Goal: Task Accomplishment & Management: Manage account settings

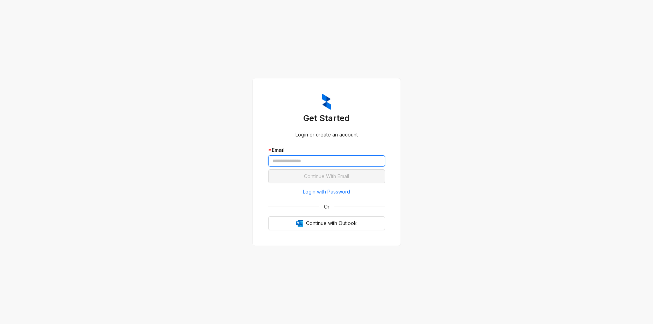
click at [296, 162] on input "text" at bounding box center [326, 160] width 117 height 11
click at [494, 195] on div "Get Started Login or create an account * Email Continue With Email Login with P…" at bounding box center [326, 162] width 653 height 324
drag, startPoint x: 332, startPoint y: 210, endPoint x: 333, endPoint y: 222, distance: 12.3
click at [333, 222] on div "Login with Password Or Continue with Outlook" at bounding box center [326, 208] width 117 height 44
drag, startPoint x: 333, startPoint y: 222, endPoint x: 465, endPoint y: 231, distance: 132.6
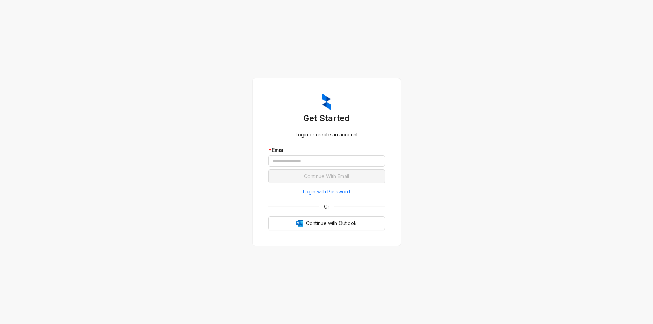
click at [465, 231] on div "Get Started Login or create an account * Email Continue With Email Login with P…" at bounding box center [326, 162] width 653 height 324
click at [336, 225] on span "Continue with Outlook" at bounding box center [331, 223] width 51 height 8
click at [323, 165] on input "text" at bounding box center [326, 160] width 117 height 11
type input "**********"
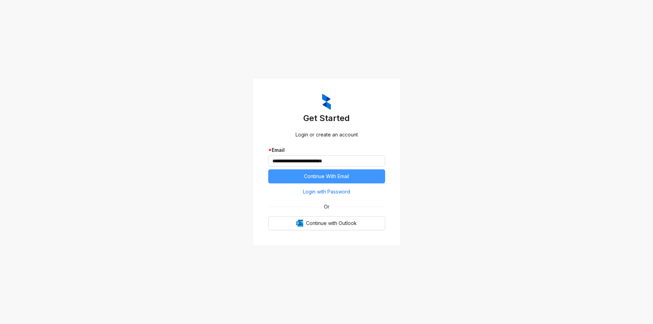
click at [325, 176] on span "Continue With Email" at bounding box center [326, 177] width 45 height 8
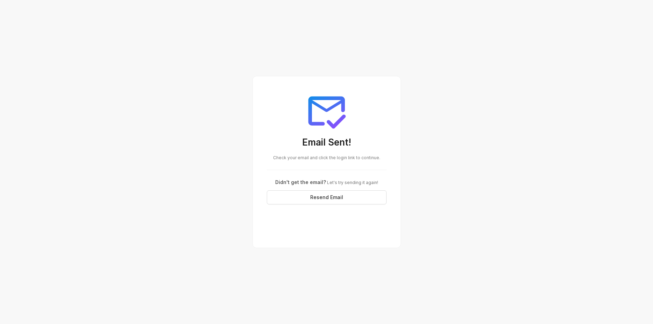
click at [477, 94] on div "Email Sent! Check your email and click the login link to continue. Didn't get t…" at bounding box center [326, 162] width 653 height 324
click at [225, 108] on div "Email Sent! Check your email and click the login link to continue. Didn't get t…" at bounding box center [326, 162] width 653 height 324
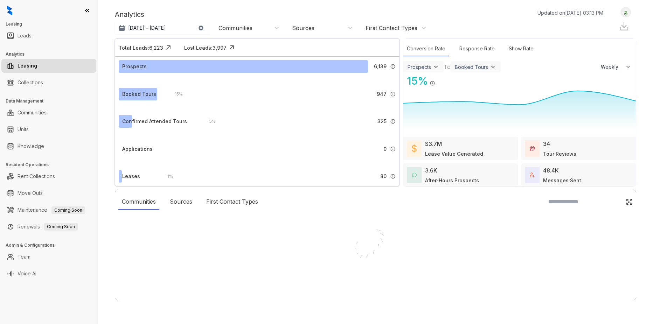
select select "******"
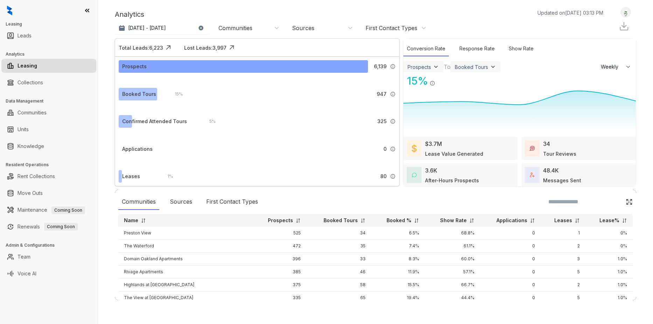
click at [133, 66] on div "Prospects" at bounding box center [134, 67] width 24 height 8
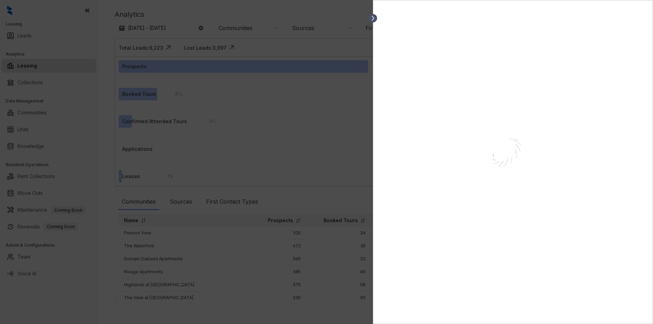
click at [374, 17] on icon at bounding box center [372, 18] width 7 height 7
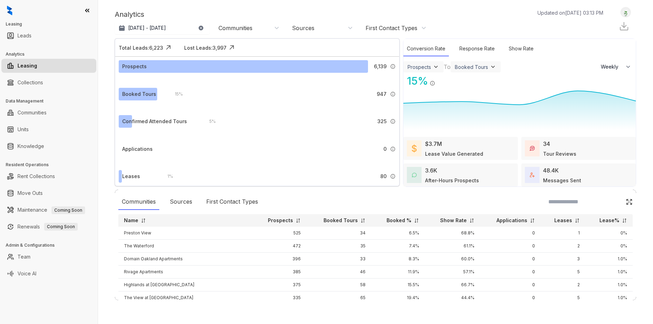
select select "******"
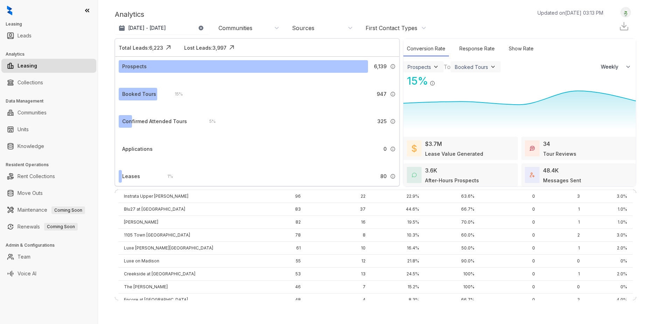
scroll to position [315, 0]
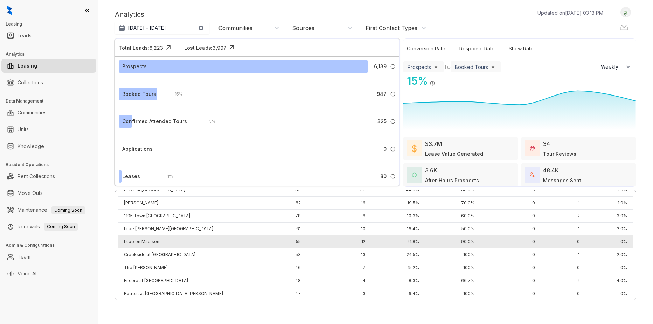
click at [169, 240] on td "Luxe on Madison" at bounding box center [185, 241] width 134 height 13
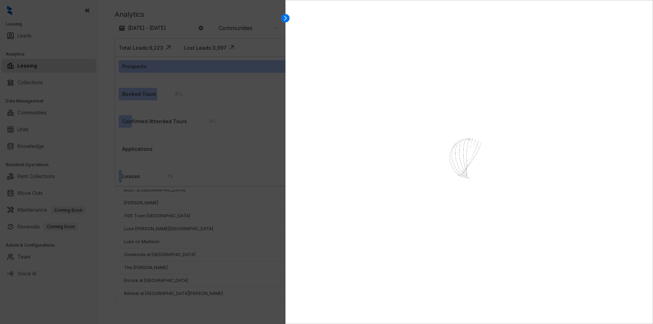
select select "******"
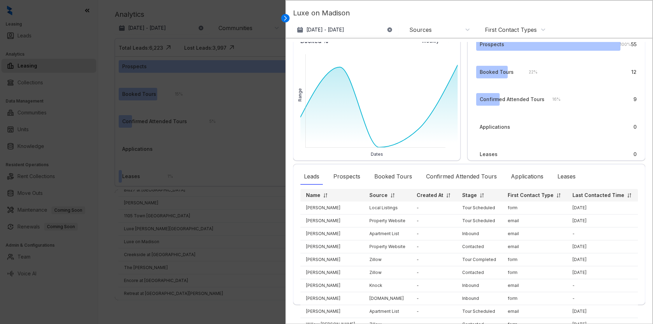
scroll to position [0, 0]
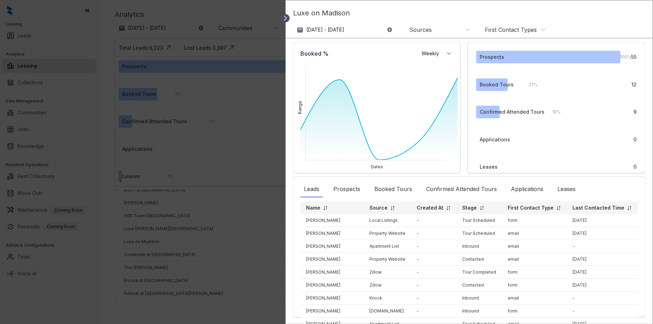
click at [287, 17] on icon at bounding box center [285, 18] width 7 height 7
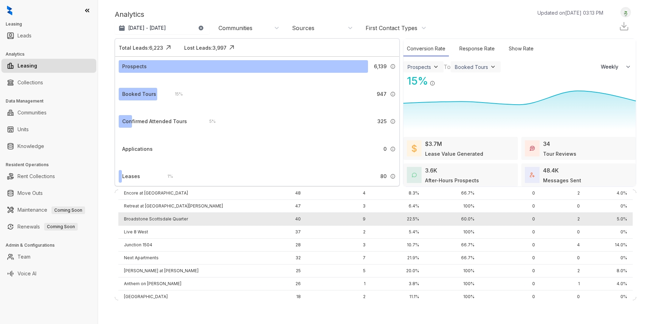
scroll to position [420, 0]
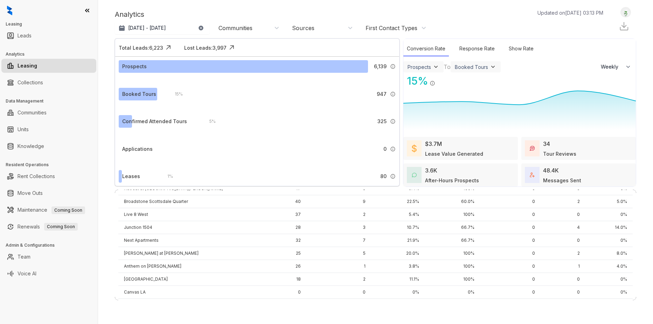
click at [570, 172] on div "48.4K Messages Sent" at bounding box center [562, 175] width 38 height 18
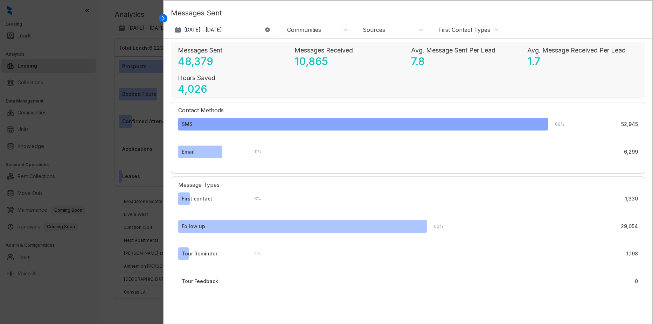
click at [239, 123] on div "SMS" at bounding box center [363, 124] width 370 height 13
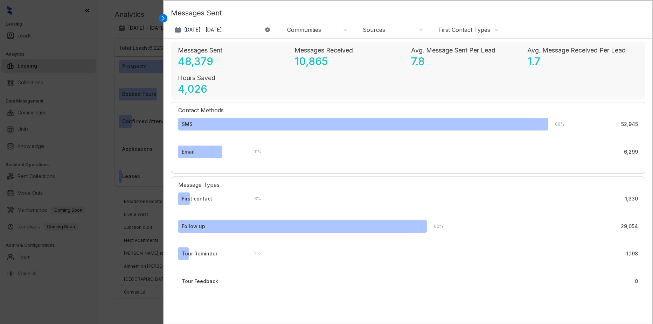
click at [443, 30] on div "First Contact Types" at bounding box center [464, 30] width 52 height 8
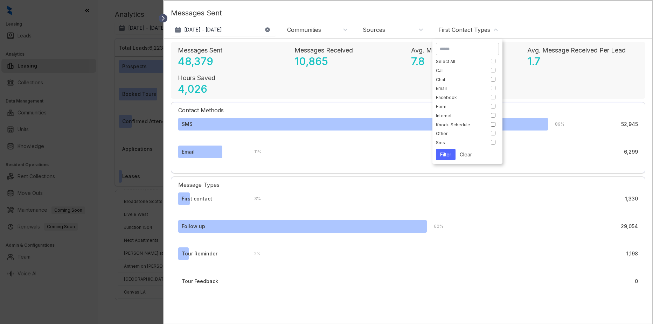
click at [167, 18] on icon at bounding box center [163, 18] width 7 height 7
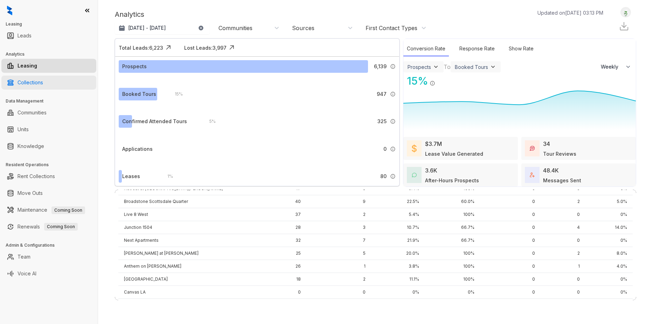
click at [43, 78] on link "Collections" at bounding box center [30, 83] width 26 height 14
click at [43, 82] on link "Collections" at bounding box center [30, 83] width 26 height 14
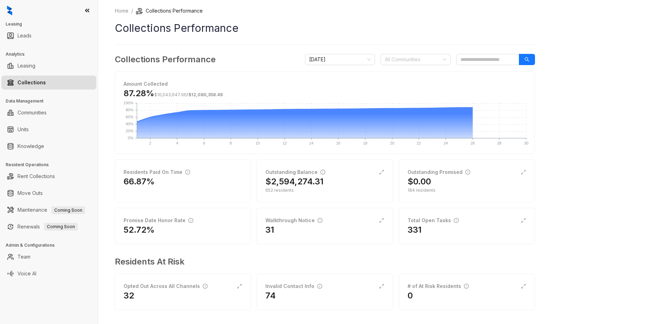
scroll to position [3, 0]
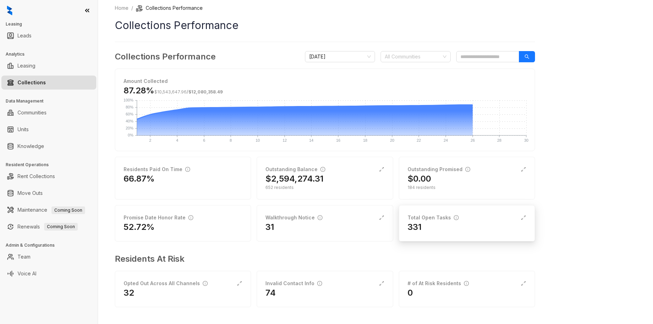
click at [423, 222] on div "331" at bounding box center [466, 226] width 119 height 11
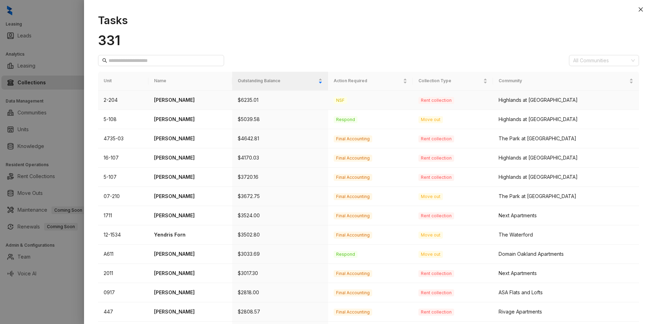
click at [266, 100] on p "$6235.01" at bounding box center [280, 100] width 85 height 8
click at [150, 101] on td "[PERSON_NAME]" at bounding box center [190, 100] width 84 height 19
click at [168, 101] on p "[PERSON_NAME]" at bounding box center [190, 100] width 72 height 8
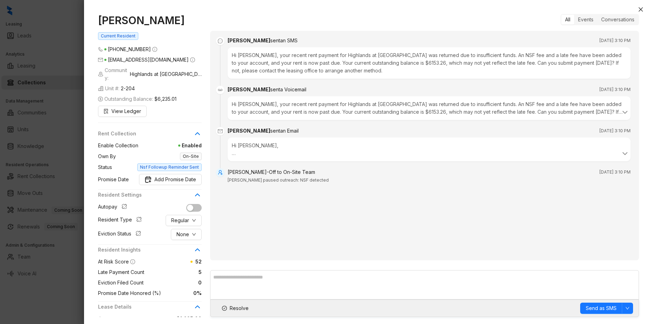
click at [302, 158] on div "Hi [PERSON_NAME], Your recent rent payment for Highlands at [GEOGRAPHIC_DATA] w…" at bounding box center [428, 150] width 403 height 24
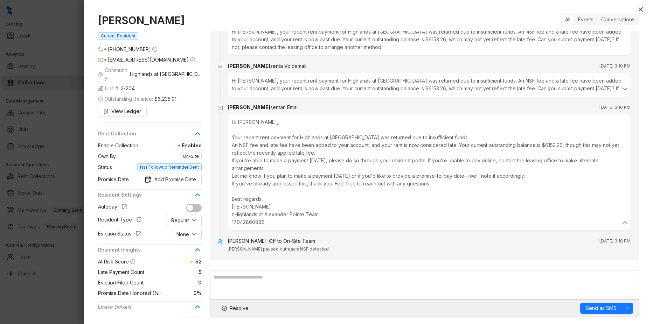
scroll to position [35, 0]
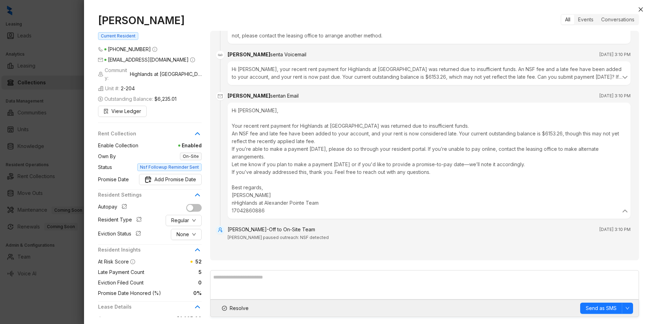
click at [636, 4] on div at bounding box center [368, 3] width 569 height 7
click at [640, 6] on button "Close" at bounding box center [640, 9] width 8 height 8
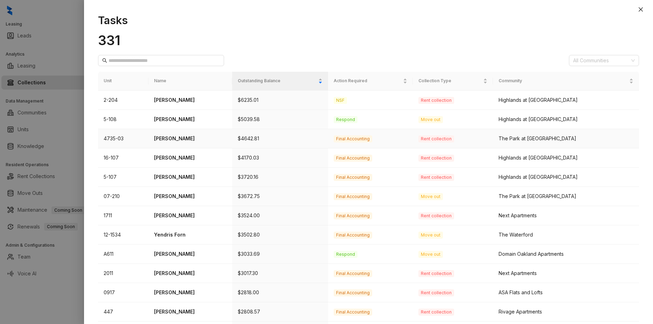
click at [315, 139] on p "$4642.81" at bounding box center [280, 139] width 85 height 8
click at [367, 141] on span "Final Accounting" at bounding box center [352, 138] width 38 height 7
click at [533, 137] on div "The Park at [GEOGRAPHIC_DATA]" at bounding box center [565, 139] width 135 height 8
click at [277, 141] on p "$4642.81" at bounding box center [280, 139] width 85 height 8
click at [186, 138] on p "[PERSON_NAME]" at bounding box center [190, 139] width 72 height 8
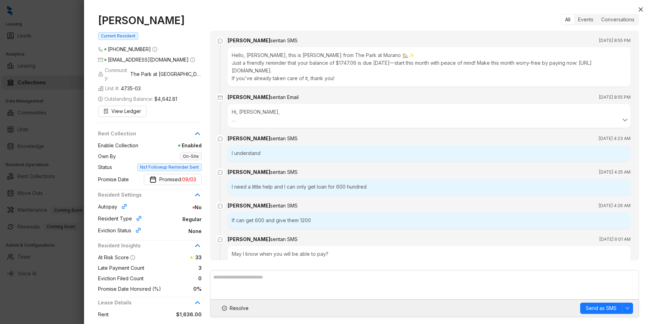
scroll to position [2762, 0]
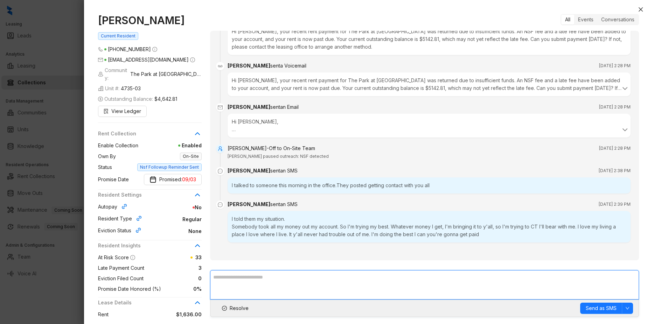
click at [287, 275] on textarea at bounding box center [424, 284] width 429 height 29
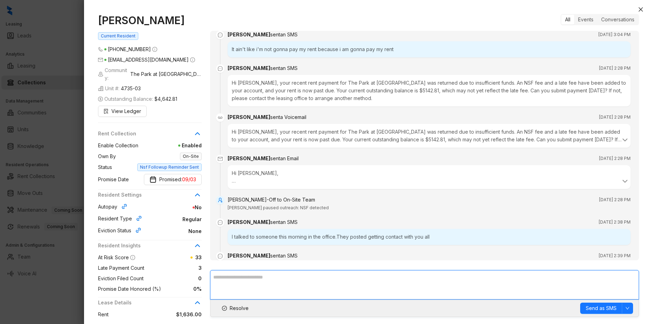
scroll to position [2727, 0]
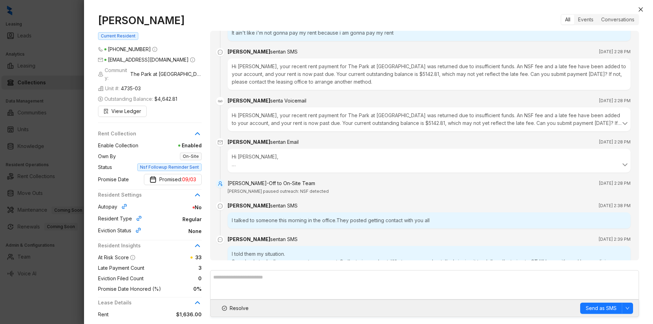
click at [305, 164] on div "Hi [PERSON_NAME], Your recent rent payment for The Park at [GEOGRAPHIC_DATA] wa…" at bounding box center [429, 160] width 394 height 15
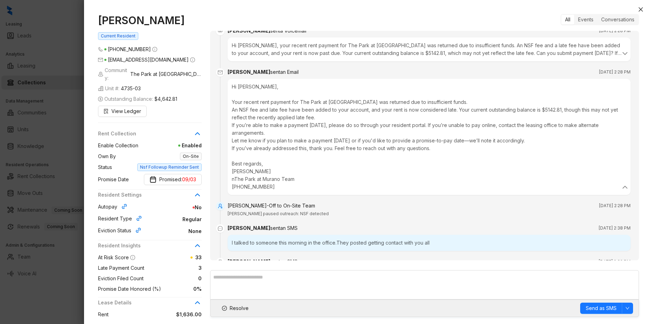
scroll to position [2762, 0]
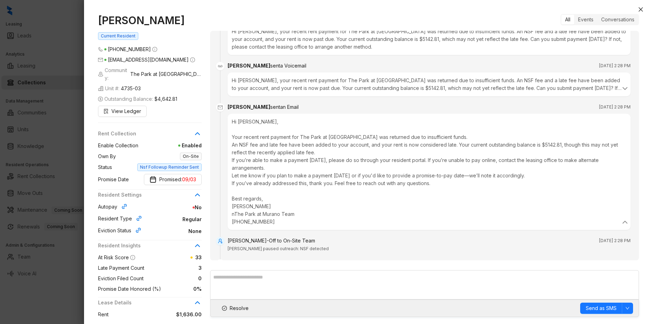
click at [288, 84] on div "Hi [PERSON_NAME], your recent rent payment for The Park at [GEOGRAPHIC_DATA] wa…" at bounding box center [429, 84] width 394 height 15
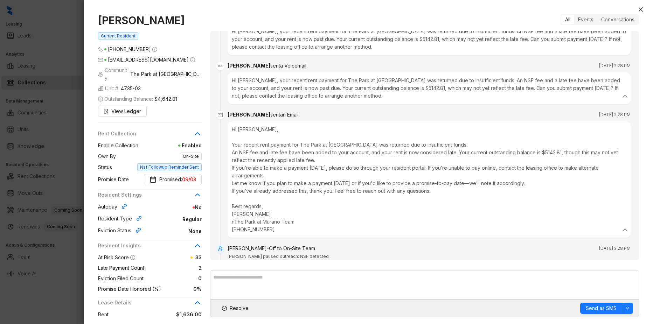
click at [314, 48] on div "Hi [PERSON_NAME], your recent rent payment for The Park at [GEOGRAPHIC_DATA] wa…" at bounding box center [428, 38] width 403 height 31
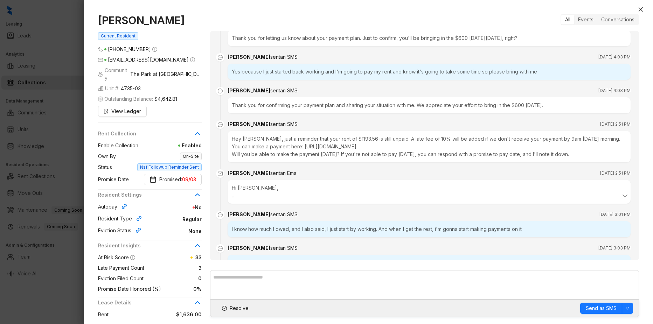
scroll to position [2442, 0]
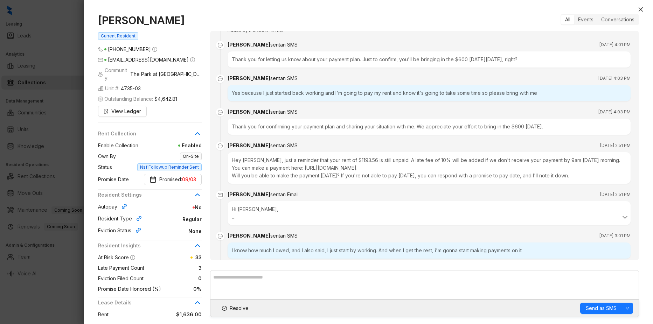
click at [339, 94] on div "Yes because I just started back working and I'm going to pay my rent and know i…" at bounding box center [428, 93] width 403 height 16
click at [544, 91] on div "Yes because I just started back working and I'm going to pay my rent and know i…" at bounding box center [428, 93] width 403 height 16
click at [393, 93] on div "Yes because I just started back working and I'm going to pay my rent and know i…" at bounding box center [428, 93] width 403 height 16
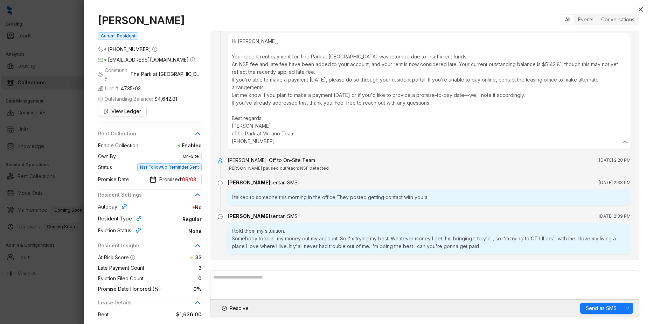
scroll to position [2862, 0]
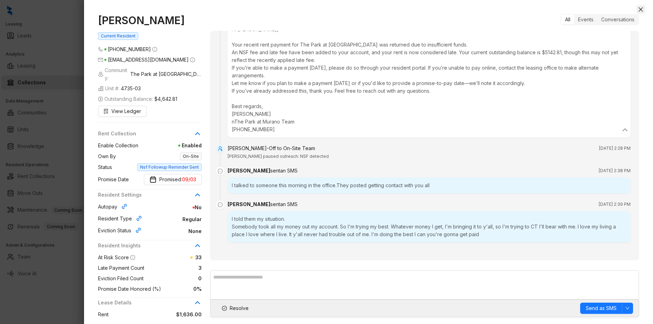
click at [640, 8] on icon "close" at bounding box center [641, 10] width 6 height 6
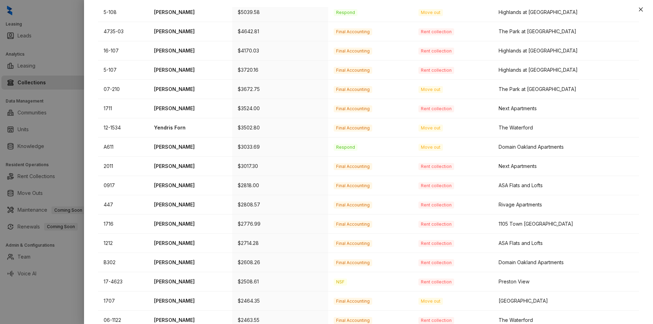
scroll to position [105, 0]
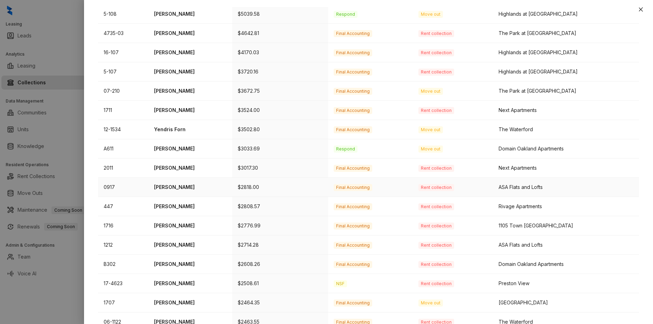
click at [274, 184] on p "$2818.00" at bounding box center [280, 187] width 85 height 8
click at [172, 184] on p "[PERSON_NAME]" at bounding box center [190, 187] width 72 height 8
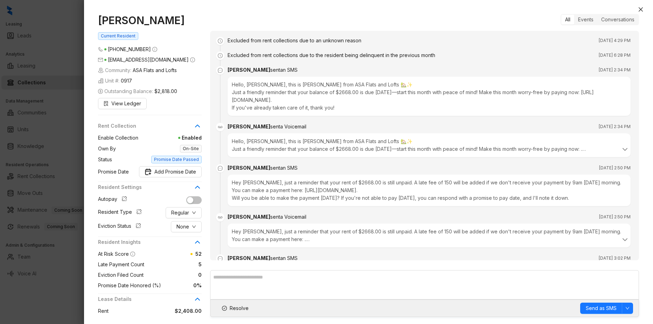
scroll to position [652, 0]
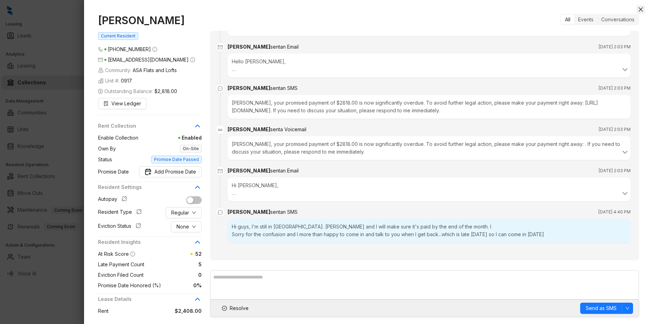
click at [645, 8] on div "[PERSON_NAME] Current Resident [PHONE_NUMBER] [EMAIL_ADDRESS][DOMAIN_NAME] Comm…" at bounding box center [368, 165] width 569 height 317
click at [642, 7] on icon "close" at bounding box center [641, 10] width 6 height 6
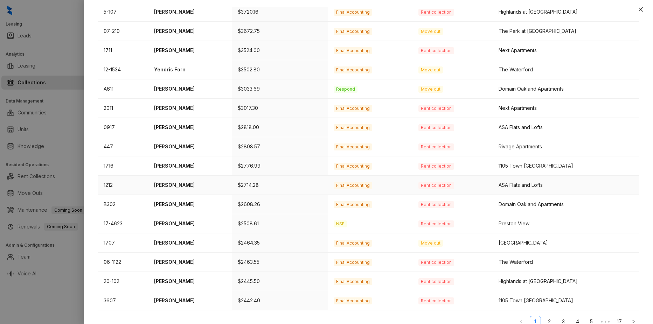
scroll to position [175, 0]
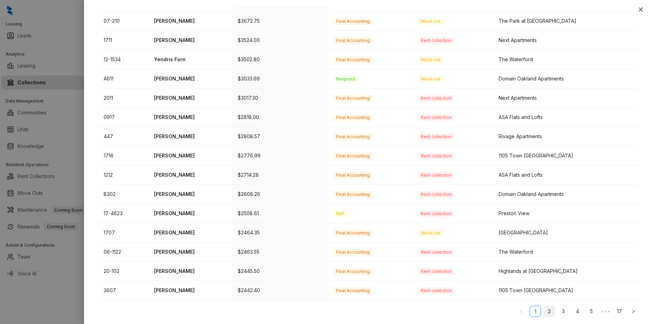
click at [544, 310] on link "2" at bounding box center [549, 311] width 10 height 10
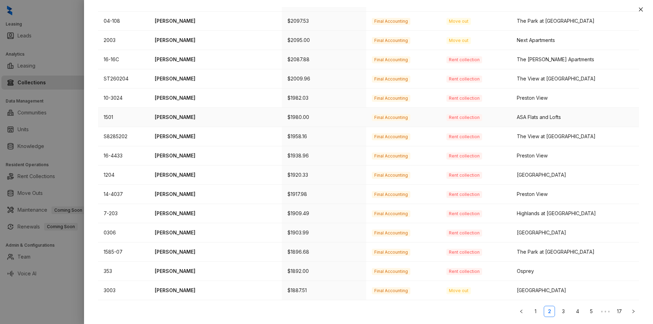
click at [366, 119] on td "Final Accounting" at bounding box center [403, 117] width 74 height 19
click at [191, 115] on p "[PERSON_NAME]" at bounding box center [216, 117] width 122 height 8
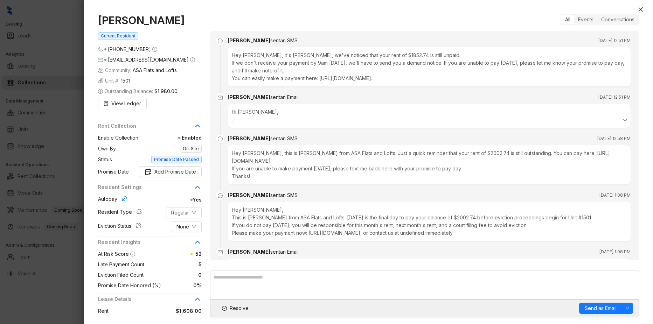
scroll to position [1069, 0]
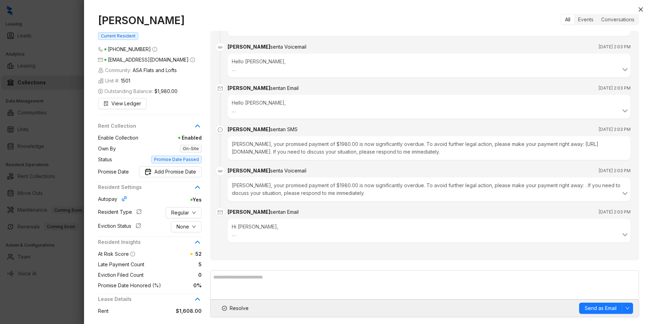
click at [615, 230] on div "Hi [PERSON_NAME], This is [PERSON_NAME] from ASA Flats and Lofts. Your promised…" at bounding box center [429, 230] width 394 height 15
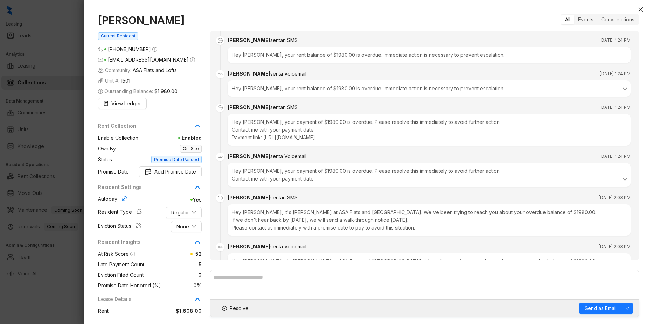
scroll to position [691, 0]
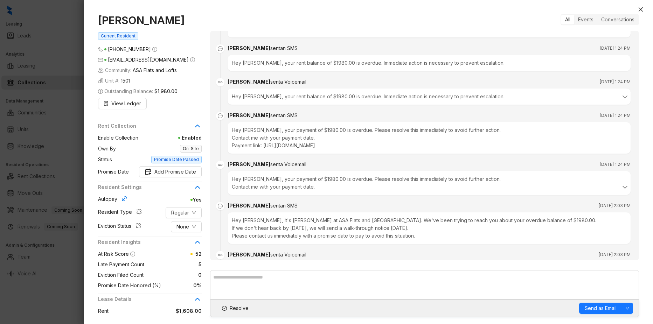
click at [269, 193] on div "Hey [PERSON_NAME], your payment of $1980.00 is overdue. Please resolve this imm…" at bounding box center [428, 183] width 403 height 24
click at [367, 185] on div "Hey [PERSON_NAME], your payment of $1980.00 is overdue. Please resolve this imm…" at bounding box center [429, 182] width 394 height 15
click at [273, 183] on div "Hey [PERSON_NAME], your payment of $1980.00 is overdue. Please resolve this imm…" at bounding box center [429, 182] width 394 height 15
drag, startPoint x: 273, startPoint y: 183, endPoint x: 244, endPoint y: 170, distance: 32.4
click at [246, 170] on div "[PERSON_NAME] sent a Voicemail [DATE] 1:24 PM Hey [PERSON_NAME], your payment o…" at bounding box center [428, 178] width 403 height 34
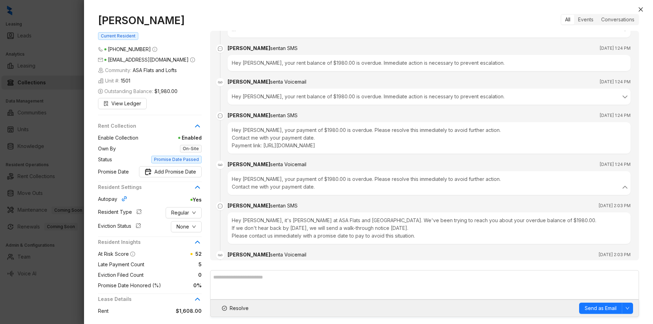
click at [233, 167] on div "[PERSON_NAME] sent a Voicemail" at bounding box center [266, 165] width 79 height 8
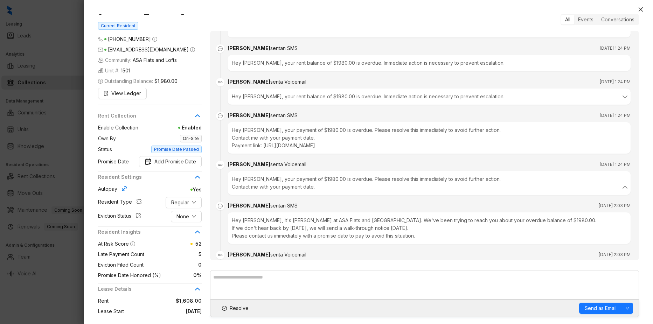
scroll to position [0, 0]
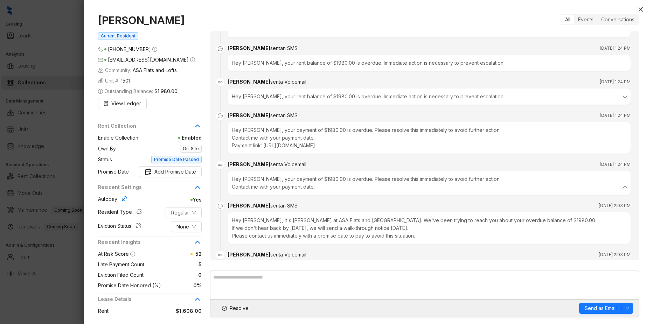
click at [388, 184] on div "Hey [PERSON_NAME], your payment of $1980.00 is overdue. Please resolve this imm…" at bounding box center [429, 182] width 394 height 15
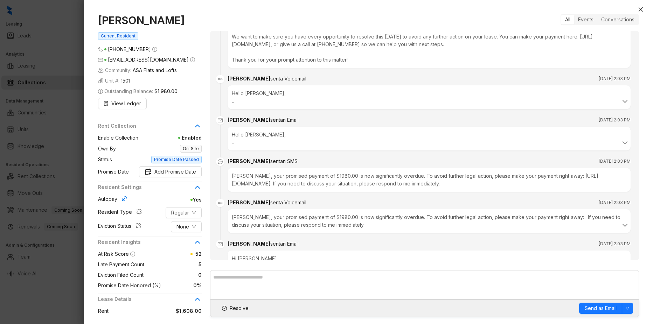
scroll to position [1146, 0]
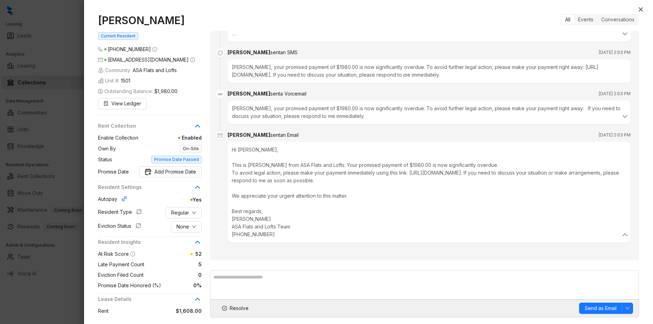
click at [300, 155] on div "Hi [PERSON_NAME], This is [PERSON_NAME] from ASA Flats and Lofts. Your promised…" at bounding box center [429, 192] width 394 height 92
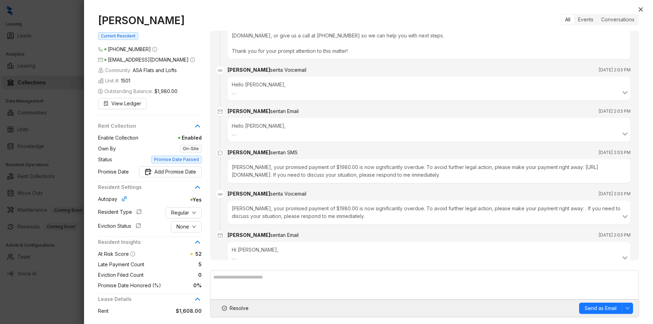
scroll to position [1034, 0]
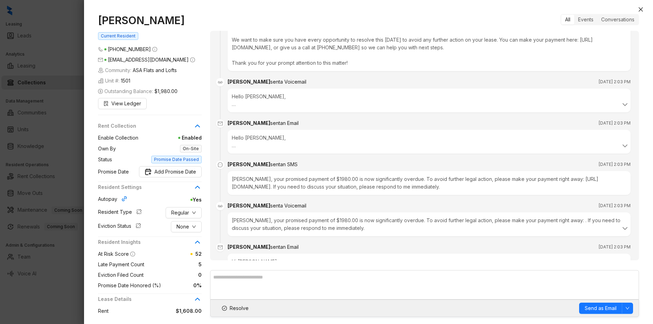
click at [261, 99] on div "Hello [PERSON_NAME], This is [PERSON_NAME] from ASA Flats and Lofts. Our record…" at bounding box center [429, 100] width 394 height 15
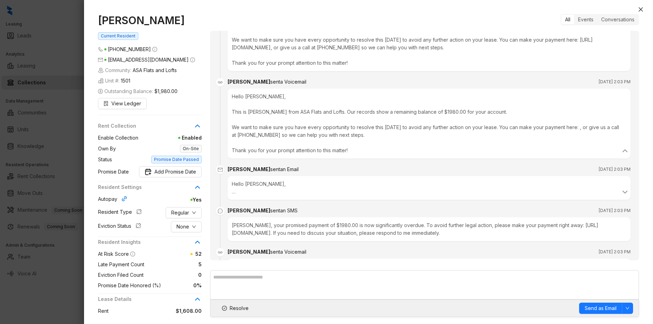
drag, startPoint x: 261, startPoint y: 99, endPoint x: 289, endPoint y: 117, distance: 33.2
click at [288, 117] on div "Hello [PERSON_NAME], This is [PERSON_NAME] from ASA Flats and Lofts. Our record…" at bounding box center [429, 124] width 394 height 62
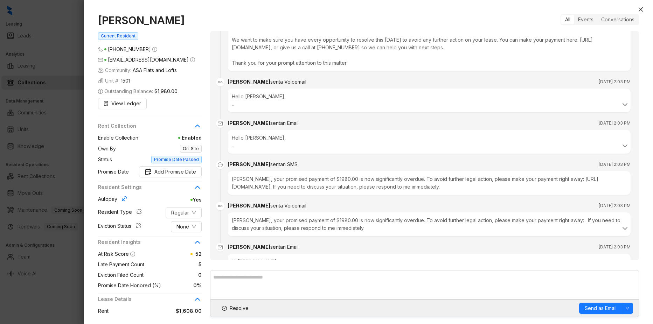
click at [318, 110] on div "Hello [PERSON_NAME], This is [PERSON_NAME] from ASA Flats and Lofts. Our record…" at bounding box center [428, 101] width 403 height 24
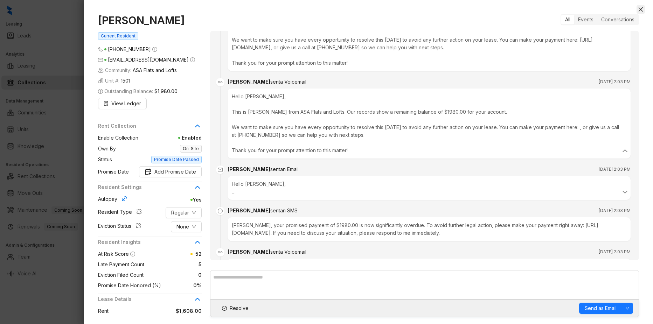
click at [643, 8] on button "Close" at bounding box center [640, 9] width 8 height 8
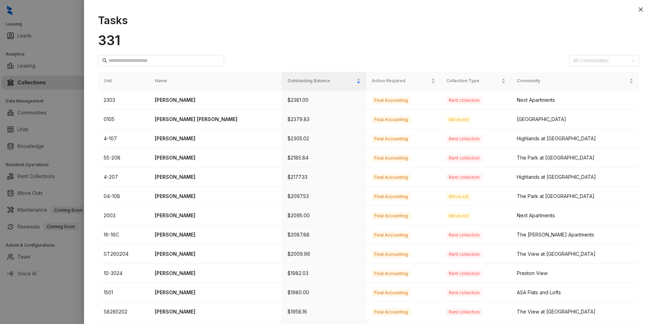
drag, startPoint x: 127, startPoint y: 28, endPoint x: 133, endPoint y: 28, distance: 6.0
click at [127, 28] on div "Tasks 331 All Communities Unit Name Outstanding Balance Action Required Collect…" at bounding box center [368, 165] width 569 height 317
click at [642, 9] on icon "close" at bounding box center [641, 10] width 6 height 6
